Goal: Task Accomplishment & Management: Manage account settings

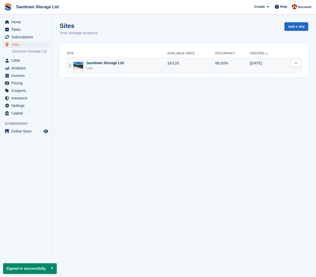
click at [136, 65] on div "Sandown Storage Ltd Live" at bounding box center [117, 65] width 100 height 11
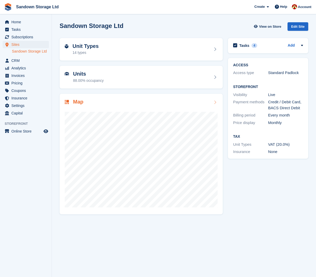
click at [130, 99] on div "Map" at bounding box center [141, 102] width 153 height 7
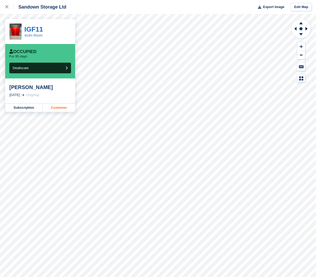
click at [61, 109] on link "Customer" at bounding box center [59, 108] width 32 height 8
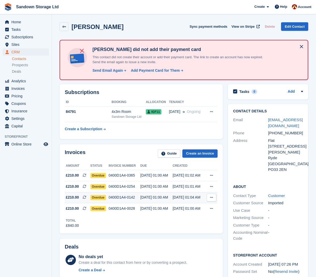
click at [145, 197] on div "[DATE] 01:00 AM" at bounding box center [157, 197] width 32 height 5
click at [98, 186] on span "Overdue" at bounding box center [98, 186] width 16 height 5
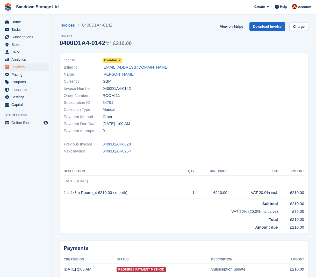
click at [119, 61] on icon at bounding box center [119, 60] width 3 height 3
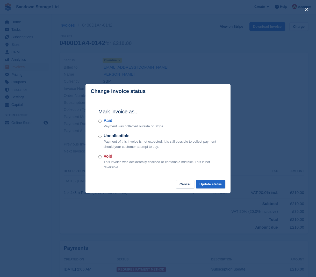
click at [102, 156] on div "Void This invoice was accidentally finalised or contains a mistake. This is not…" at bounding box center [158, 161] width 119 height 16
click at [216, 183] on button "Update status" at bounding box center [211, 184] width 30 height 9
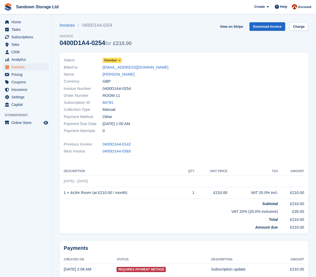
click at [121, 61] on icon at bounding box center [119, 60] width 3 height 3
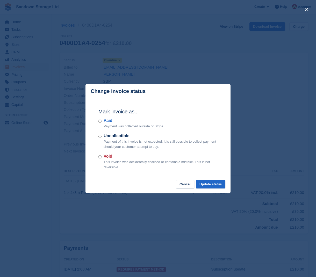
click at [107, 158] on label "Void" at bounding box center [161, 156] width 114 height 6
click at [209, 183] on button "Update status" at bounding box center [211, 184] width 30 height 9
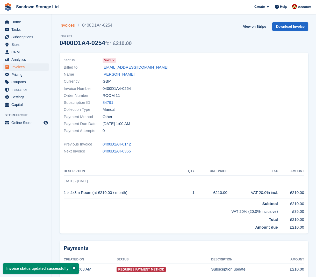
click at [71, 26] on link "Invoices" at bounding box center [69, 25] width 18 height 6
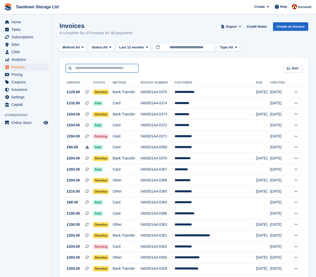
click at [106, 69] on input "text" at bounding box center [102, 68] width 73 height 9
type input "*******"
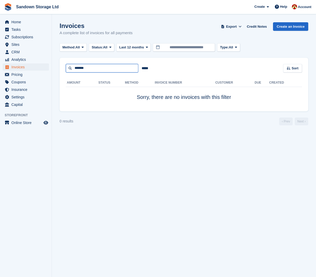
click at [111, 67] on input "*******" at bounding box center [102, 68] width 73 height 9
type input "******"
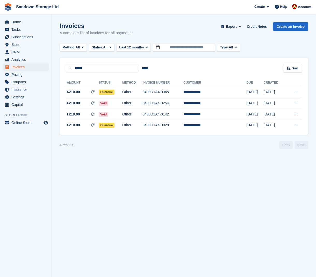
scroll to position [4, 0]
click at [122, 100] on td "Void" at bounding box center [111, 103] width 24 height 11
click at [122, 93] on td "Overdue" at bounding box center [111, 92] width 24 height 11
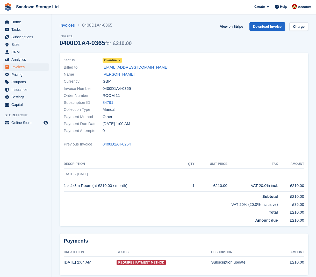
click at [120, 61] on icon at bounding box center [119, 60] width 3 height 3
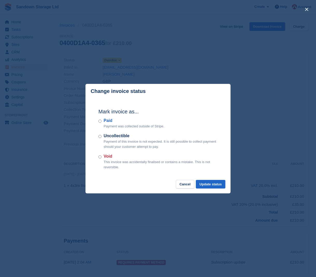
click at [104, 157] on label "Void" at bounding box center [161, 156] width 114 height 6
click at [212, 184] on button "Update status" at bounding box center [211, 184] width 30 height 9
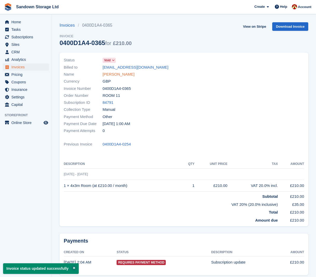
click at [120, 75] on link "[PERSON_NAME]" at bounding box center [119, 75] width 32 height 6
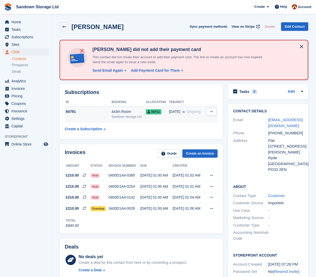
click at [197, 115] on td "08 May Ongoing" at bounding box center [187, 115] width 36 height 16
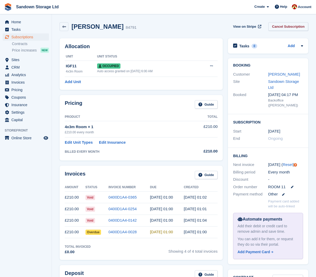
click at [289, 25] on link "Cancel Subscription" at bounding box center [289, 26] width 40 height 9
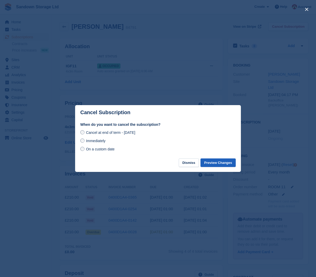
click at [206, 162] on button "Preview Changes" at bounding box center [218, 163] width 35 height 9
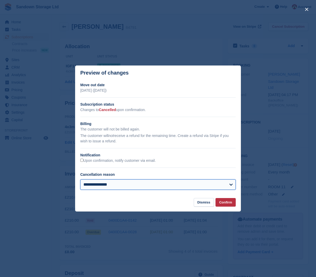
select select "**********"
click at [221, 202] on button "Confirm" at bounding box center [226, 202] width 20 height 9
